Goal: Information Seeking & Learning: Learn about a topic

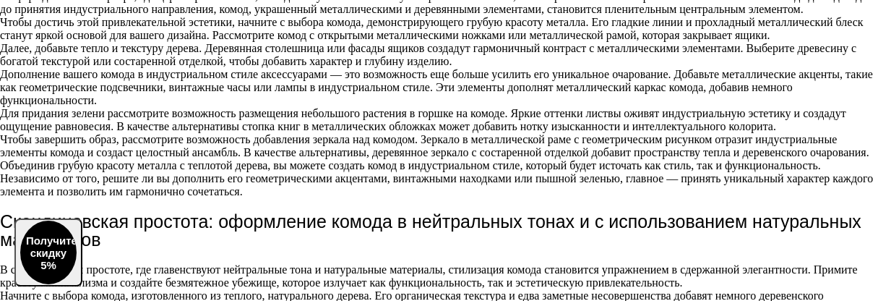
scroll to position [3107, 0]
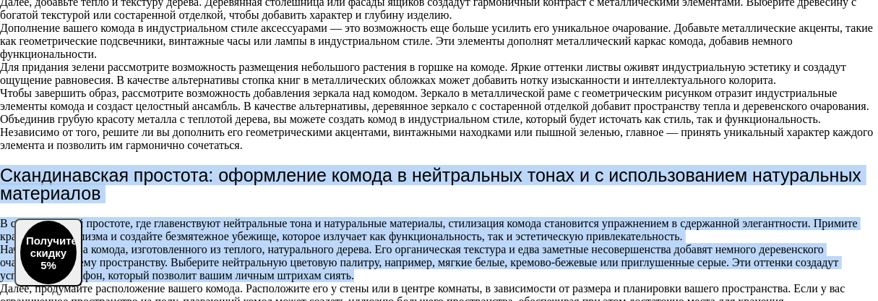
drag, startPoint x: 14, startPoint y: 39, endPoint x: 837, endPoint y: 143, distance: 829.5
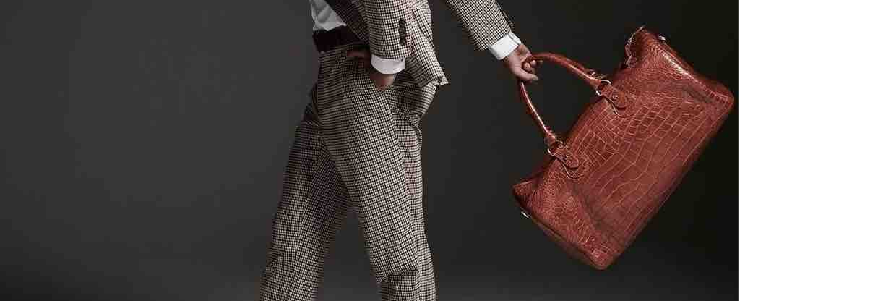
scroll to position [2240, 0]
